Goal: Check status: Check status

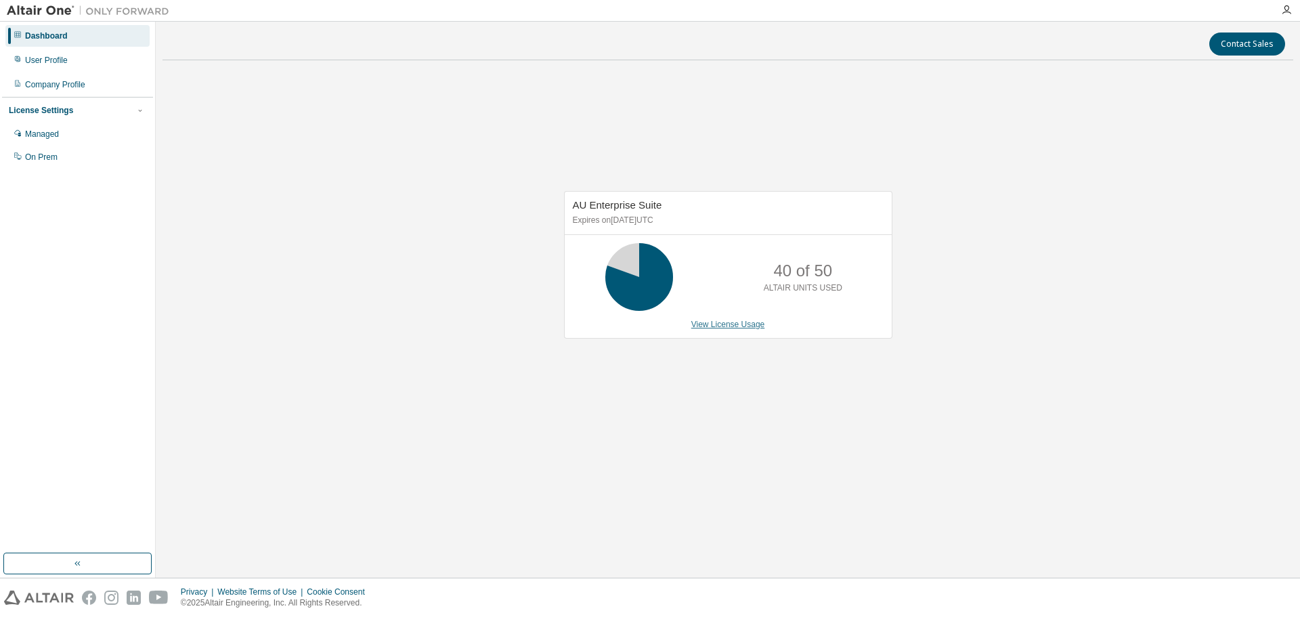
click at [746, 323] on link "View License Usage" at bounding box center [729, 324] width 74 height 9
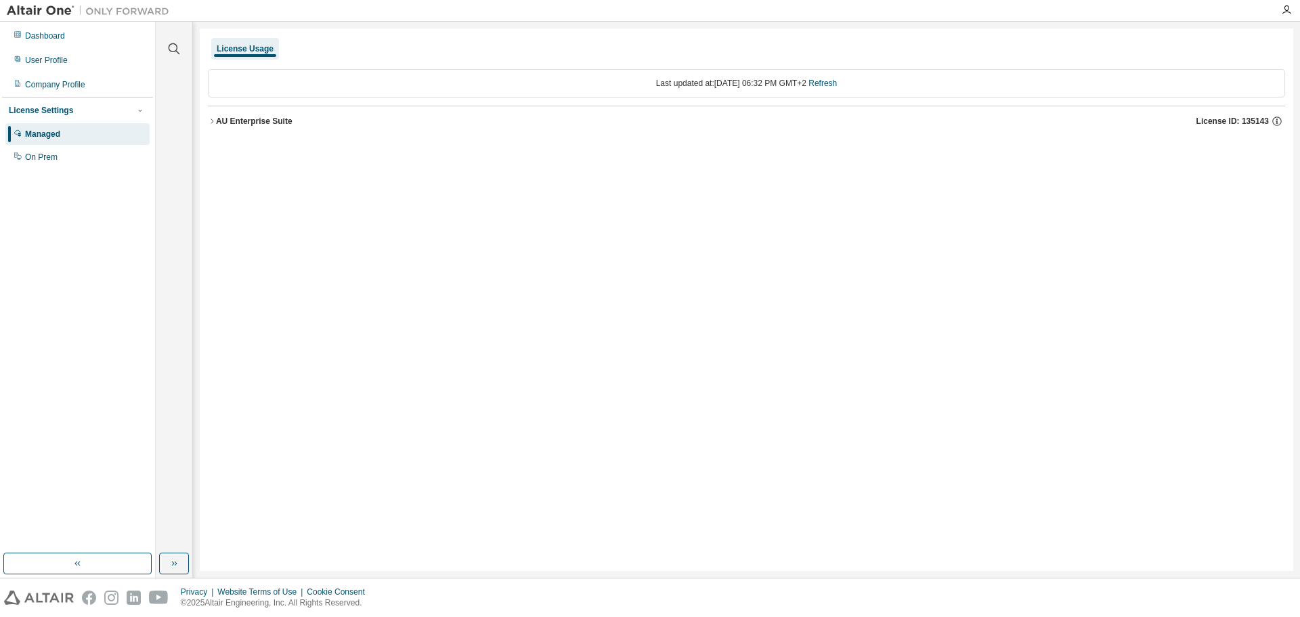
click at [200, 122] on div "License Usage Last updated at: [DATE] 06:32 PM GMT+2 Refresh AU Enterprise Suit…" at bounding box center [747, 299] width 1094 height 543
click at [219, 125] on div "AU Enterprise Suite" at bounding box center [254, 121] width 77 height 11
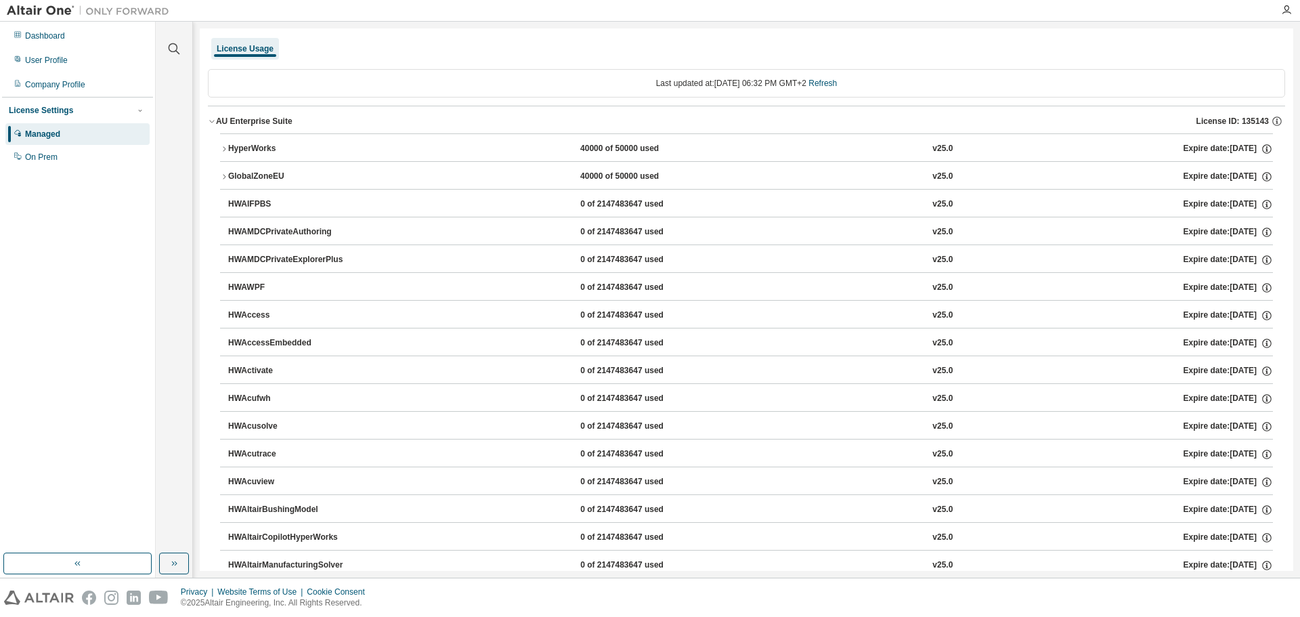
click at [257, 150] on div "HyperWorks" at bounding box center [289, 149] width 122 height 12
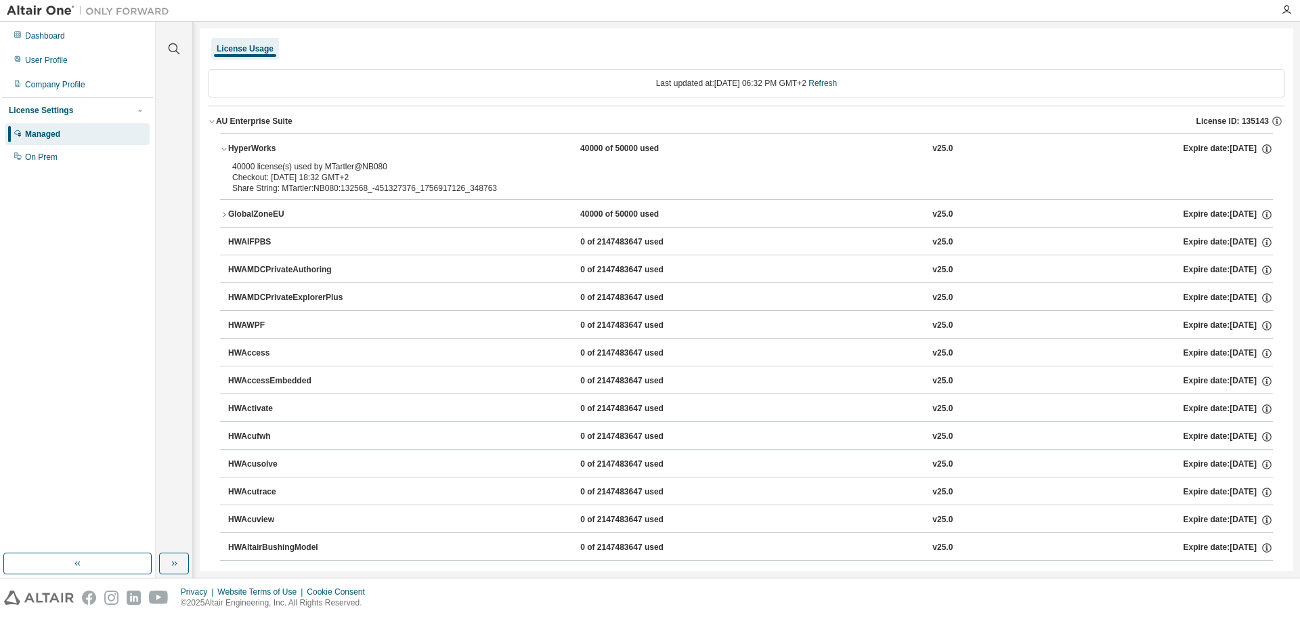
click at [277, 213] on div "GlobalZoneEU" at bounding box center [289, 215] width 122 height 12
